Goal: Obtain resource: Download file/media

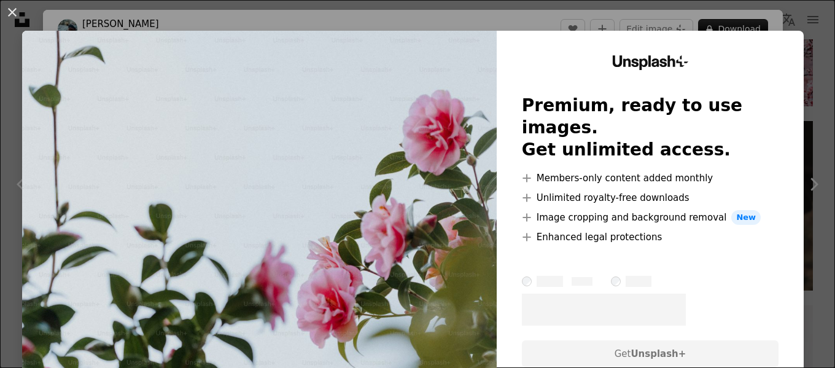
scroll to position [8969, 0]
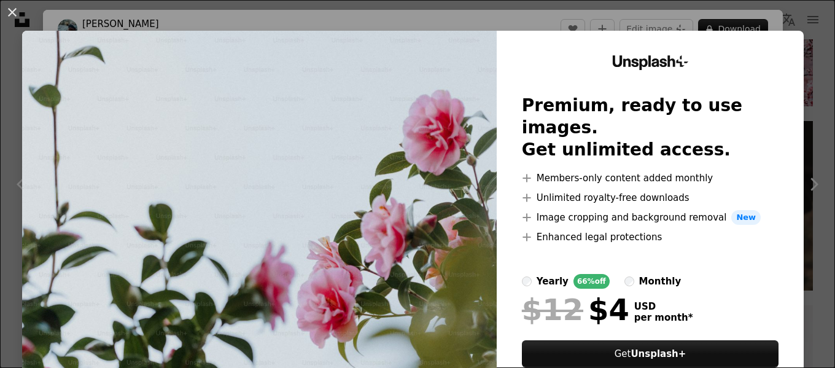
click at [801, 106] on div "An X shape Unsplash+ Premium, ready to use images. Get unlimited access. A plus…" at bounding box center [417, 184] width 835 height 368
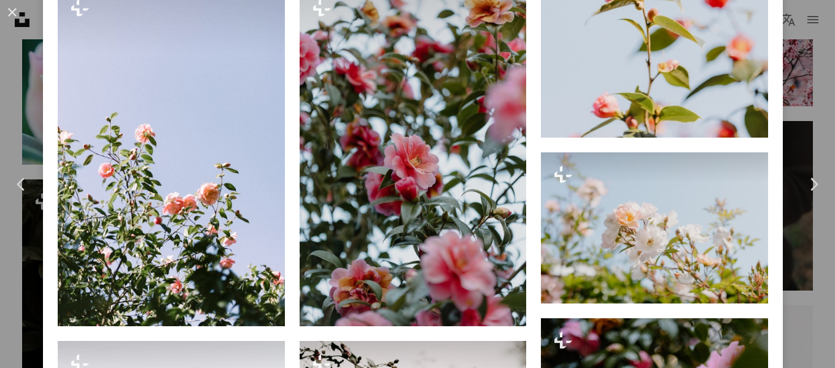
scroll to position [1413, 0]
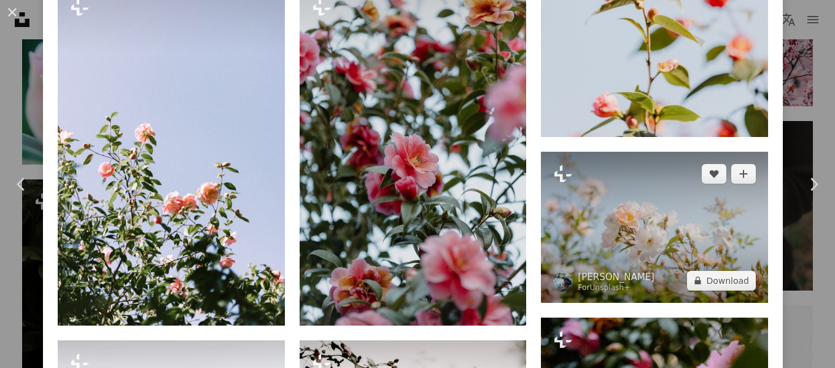
click at [620, 219] on img at bounding box center [654, 227] width 227 height 151
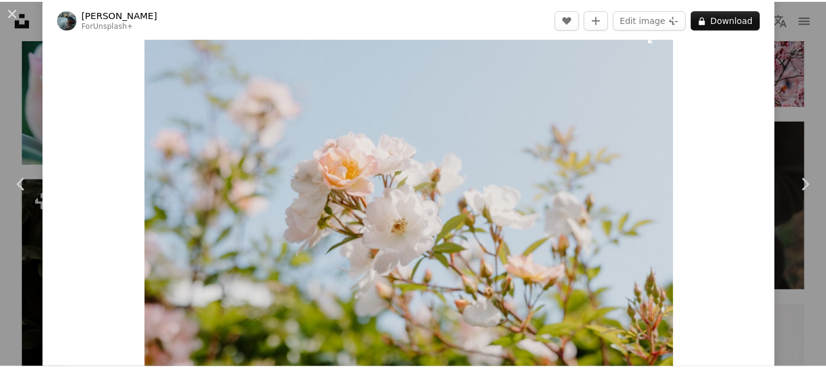
scroll to position [36, 0]
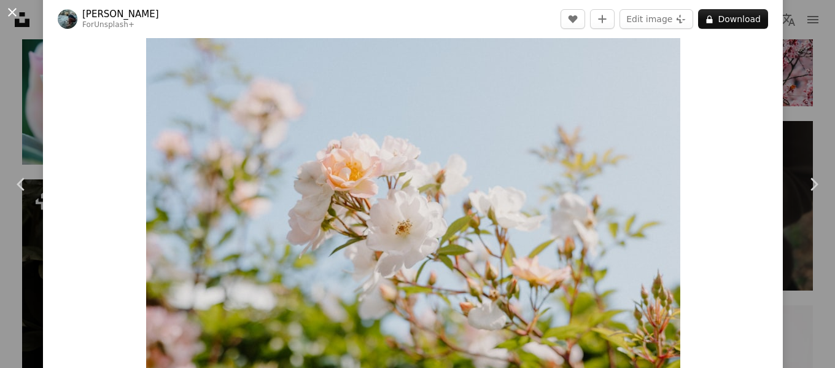
click at [14, 12] on button "An X shape" at bounding box center [12, 12] width 15 height 15
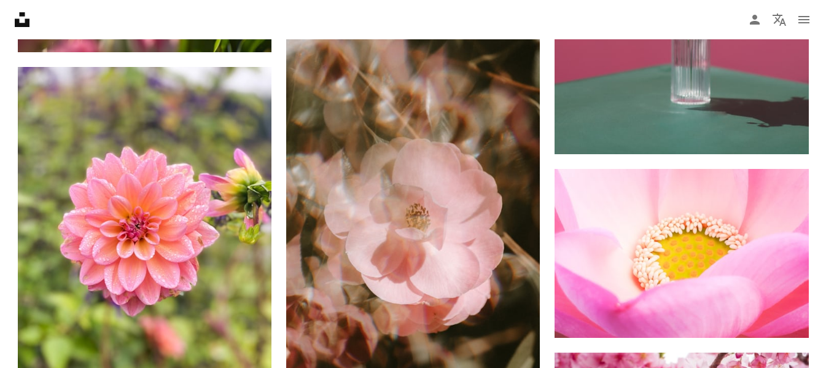
scroll to position [6620, 0]
click at [23, 18] on icon "Unsplash logo Unsplash Home" at bounding box center [22, 19] width 25 height 25
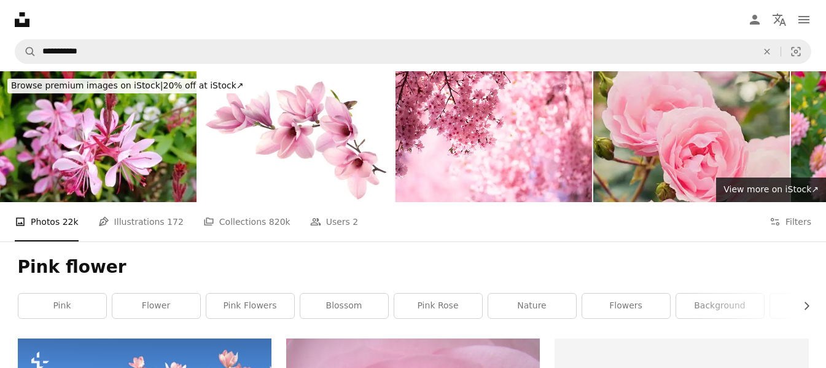
scroll to position [6620, 0]
